Goal: Task Accomplishment & Management: Manage account settings

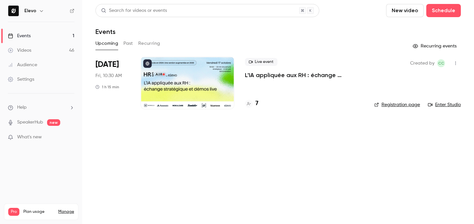
click at [297, 74] on p "L'IA appliquée aux RH : échange stratégique et démos live." at bounding box center [304, 75] width 119 height 8
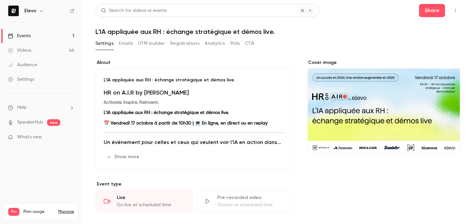
click at [183, 48] on button "Registrations" at bounding box center [184, 43] width 29 height 11
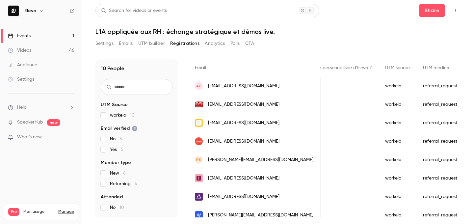
scroll to position [45, 0]
click at [129, 43] on button "Emails" at bounding box center [126, 43] width 14 height 11
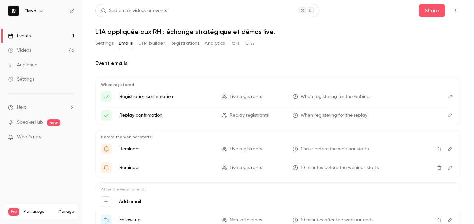
click at [450, 95] on icon "Edit" at bounding box center [449, 96] width 5 height 5
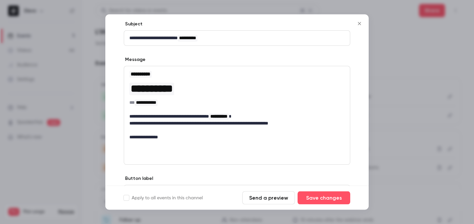
scroll to position [71, 0]
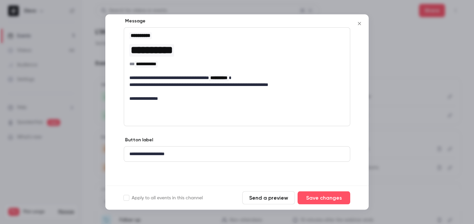
click at [214, 78] on p "**********" at bounding box center [236, 78] width 215 height 7
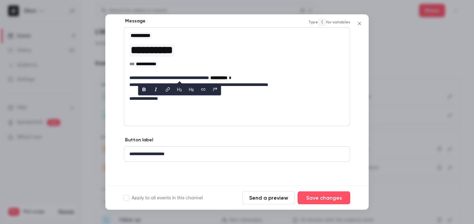
click at [277, 88] on p "**********" at bounding box center [236, 85] width 215 height 7
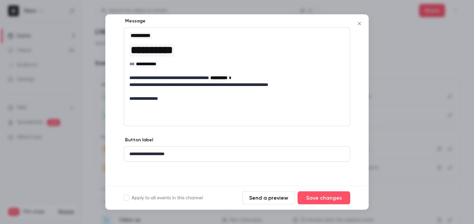
click at [360, 26] on icon "Close" at bounding box center [360, 23] width 8 height 5
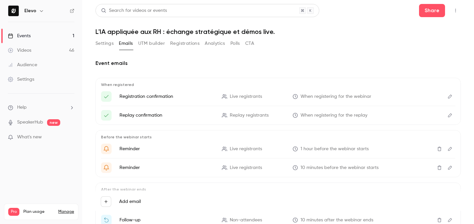
click at [452, 118] on button "Edit" at bounding box center [450, 115] width 11 height 11
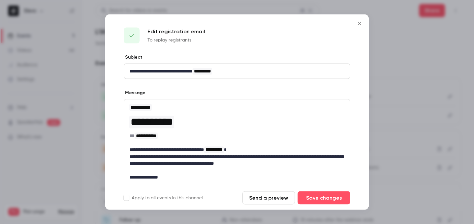
scroll to position [15, 0]
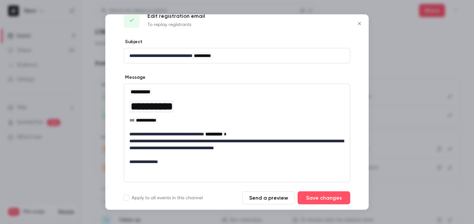
click at [362, 27] on button "Close" at bounding box center [359, 23] width 13 height 13
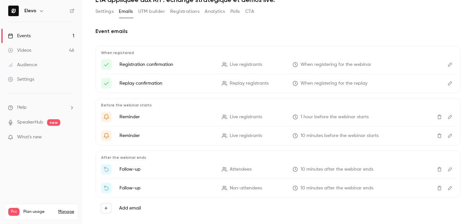
scroll to position [39, 0]
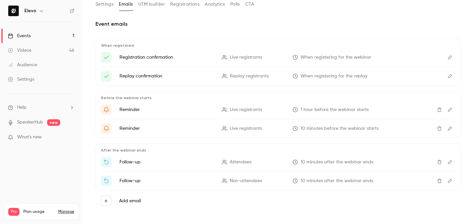
click at [449, 110] on icon "Edit" at bounding box center [450, 110] width 4 height 4
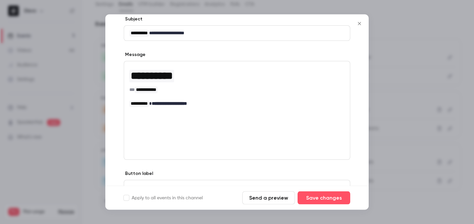
scroll to position [106, 0]
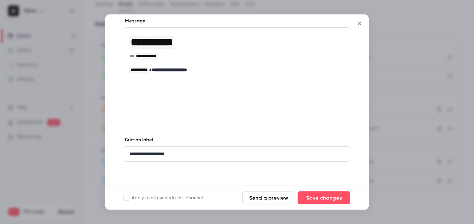
click at [360, 24] on icon "Close" at bounding box center [359, 23] width 3 height 3
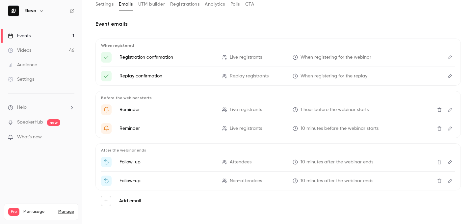
scroll to position [44, 0]
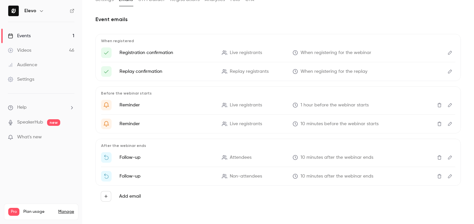
click at [448, 124] on icon "Edit" at bounding box center [450, 124] width 4 height 4
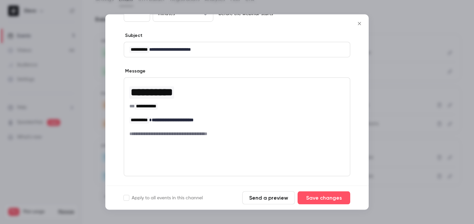
scroll to position [106, 0]
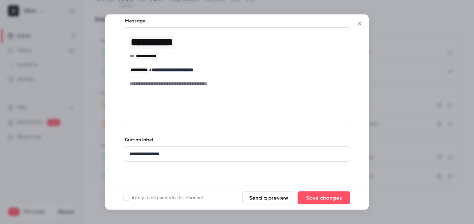
click at [359, 21] on icon "Close" at bounding box center [360, 23] width 8 height 5
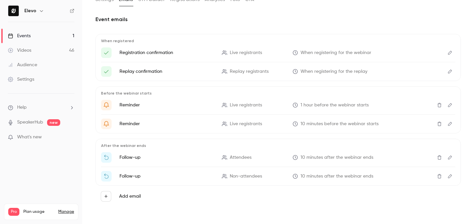
click at [451, 159] on icon "Edit" at bounding box center [449, 157] width 5 height 5
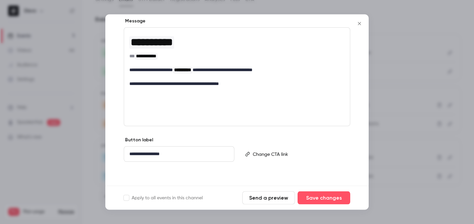
click at [237, 109] on div "**********" at bounding box center [237, 77] width 226 height 99
click at [248, 91] on div "**********" at bounding box center [237, 60] width 226 height 64
click at [256, 75] on p "editor" at bounding box center [236, 77] width 215 height 7
click at [123, 77] on icon "editor" at bounding box center [123, 77] width 3 height 3
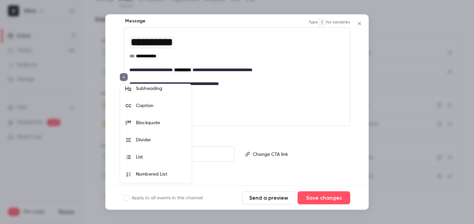
scroll to position [0, 0]
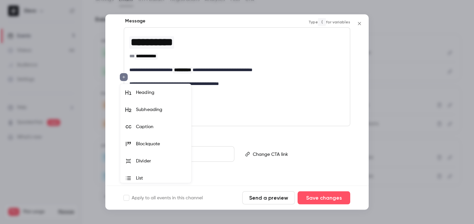
click at [221, 72] on div at bounding box center [237, 112] width 474 height 224
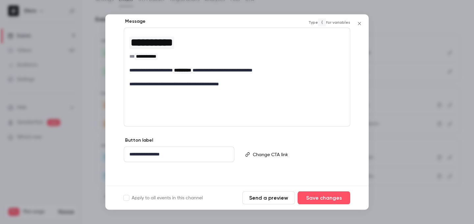
scroll to position [106, 0]
click at [416, 74] on div at bounding box center [237, 112] width 474 height 224
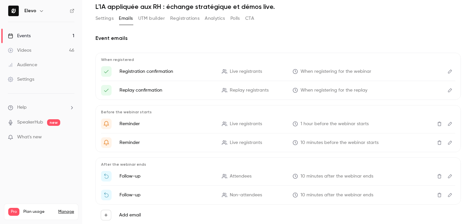
scroll to position [44, 0]
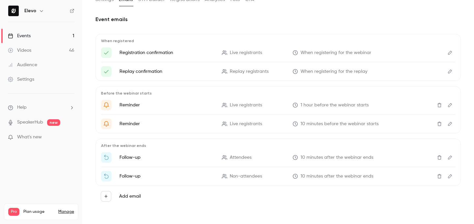
click at [66, 34] on link "Events 1" at bounding box center [41, 36] width 82 height 14
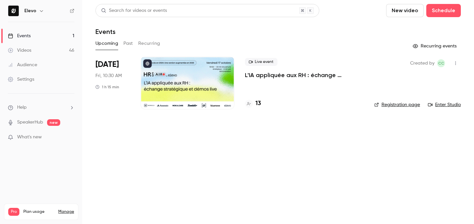
click at [257, 104] on h4 "13" at bounding box center [258, 103] width 6 height 9
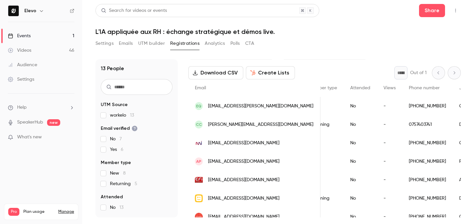
scroll to position [0, 376]
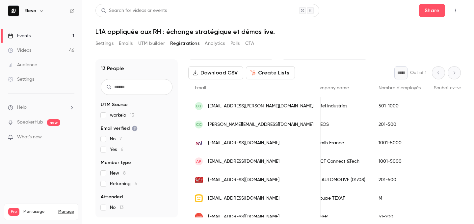
click at [240, 143] on span "[EMAIL_ADDRESS][DOMAIN_NAME]" at bounding box center [243, 143] width 71 height 7
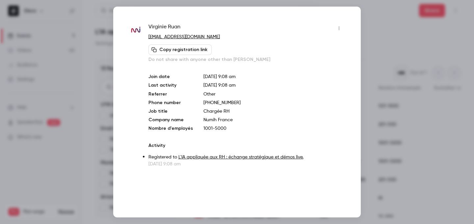
click at [218, 36] on p "[EMAIL_ADDRESS][DOMAIN_NAME]" at bounding box center [246, 37] width 196 height 7
copy div "[PERSON_NAME][EMAIL_ADDRESS][DOMAIN_NAME] Copy registration link"
